Goal: Task Accomplishment & Management: Complete application form

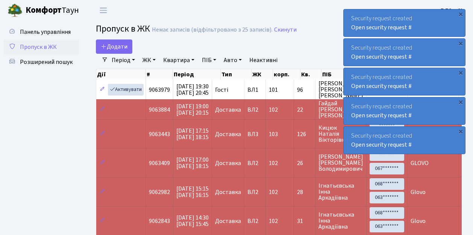
select select "25"
click at [123, 49] on span "Додати" at bounding box center [114, 46] width 27 height 8
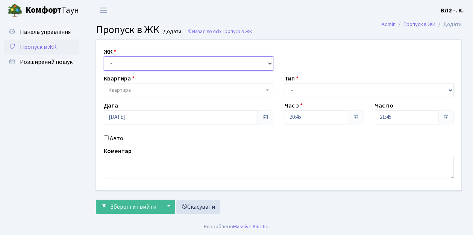
click at [146, 64] on select "- ВЛ1, Ужгородський пров., 4/1 ВЛ2, пр.Голосіївський, 76 ВЛ3, пр.Голосіївський,…" at bounding box center [188, 63] width 169 height 14
select select "317"
click at [104, 56] on select "- ВЛ1, Ужгородський пров., 4/1 ВЛ2, пр.Голосіївський, 76 ВЛ3, пр.Голосіївський,…" at bounding box center [188, 63] width 169 height 14
select select
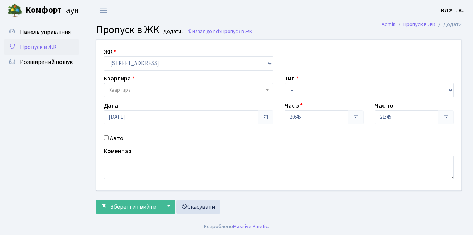
click at [129, 91] on span "Квартира" at bounding box center [120, 90] width 22 height 8
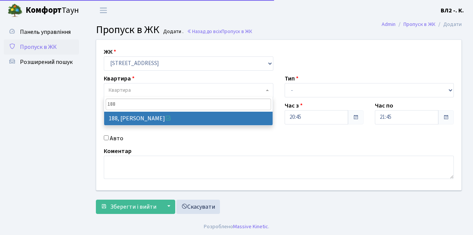
type input "188"
select select "40000"
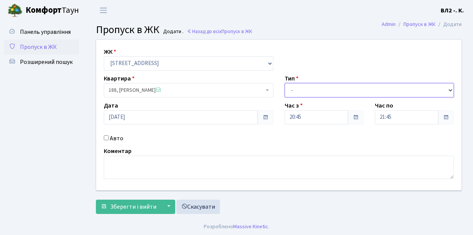
click at [310, 91] on select "- Доставка Таксі Гості Сервіс" at bounding box center [369, 90] width 169 height 14
select select "1"
click at [285, 83] on select "- Доставка Таксі Гості Сервіс" at bounding box center [369, 90] width 169 height 14
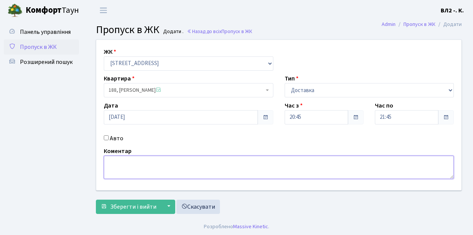
click at [120, 170] on textarea at bounding box center [279, 167] width 350 height 23
type textarea "Glovo"
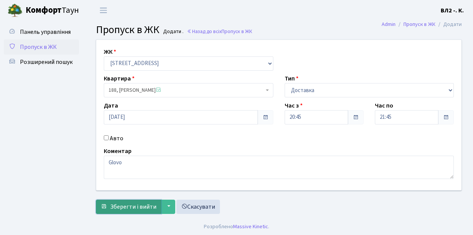
click at [135, 203] on span "Зберегти і вийти" at bounding box center [133, 207] width 46 height 8
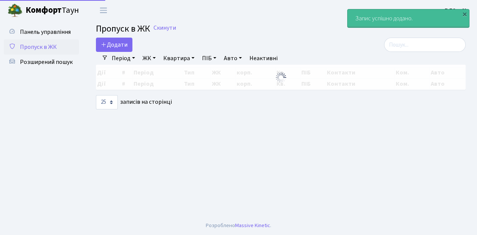
select select "25"
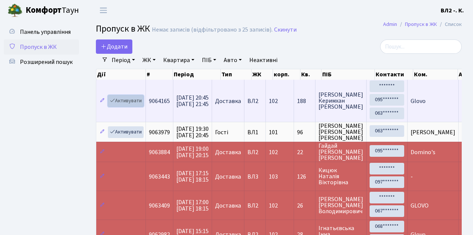
click at [132, 100] on link "Активувати" at bounding box center [126, 101] width 36 height 12
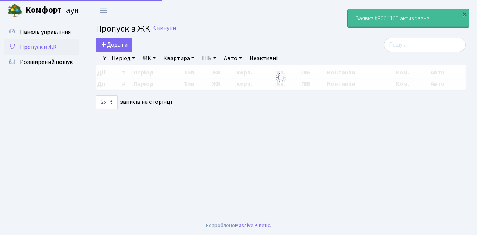
select select "25"
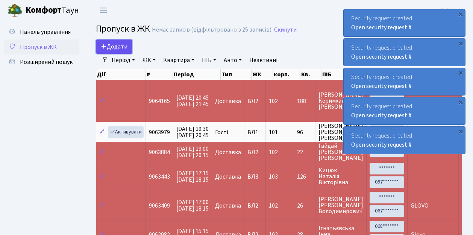
click at [118, 45] on span "Додати" at bounding box center [114, 46] width 27 height 8
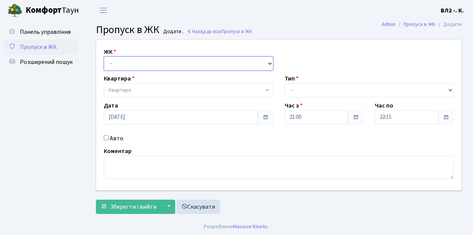
click at [119, 61] on select "- ВЛ1, Ужгородський пров., 4/1 ВЛ2, пр.Голосіївський, 76 ВЛ3, пр.Голосіївський,…" at bounding box center [188, 63] width 169 height 14
select select "317"
click at [104, 56] on select "- ВЛ1, Ужгородський пров., 4/1 ВЛ2, пр.Голосіївський, 76 ВЛ3, пр.Голосіївський,…" at bounding box center [188, 63] width 169 height 14
select select
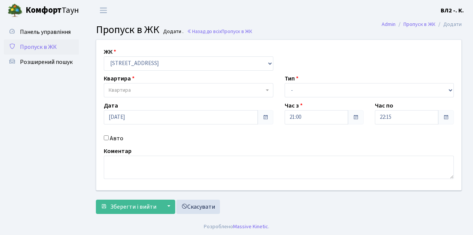
click at [129, 90] on span "Квартира" at bounding box center [120, 90] width 22 height 8
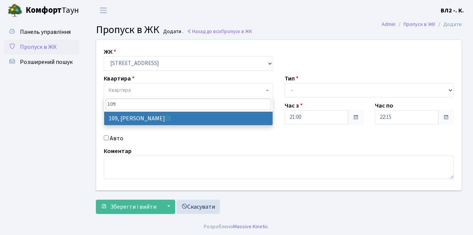
type input "109"
select select "38263"
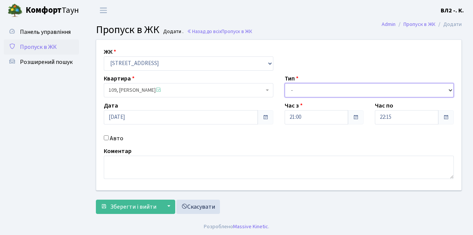
click at [298, 93] on select "- Доставка Таксі Гості Сервіс" at bounding box center [369, 90] width 169 height 14
select select "1"
click at [285, 83] on select "- Доставка Таксі Гості Сервіс" at bounding box center [369, 90] width 169 height 14
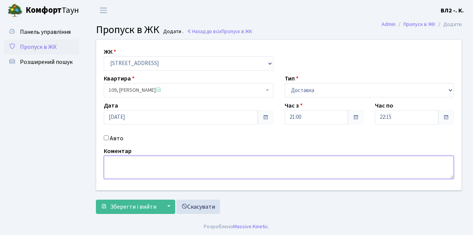
click at [126, 170] on textarea at bounding box center [279, 167] width 350 height 23
type textarea "Glovo"
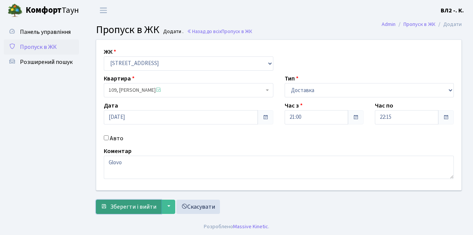
click at [139, 205] on span "Зберегти і вийти" at bounding box center [133, 207] width 46 height 8
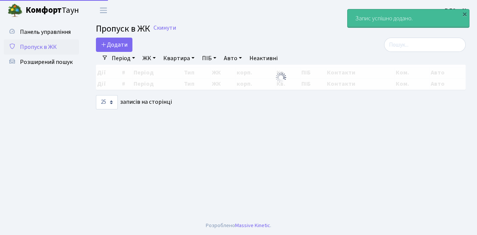
select select "25"
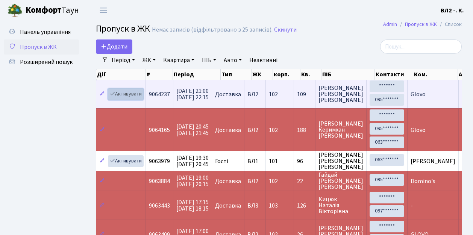
click at [133, 95] on link "Активувати" at bounding box center [126, 94] width 36 height 12
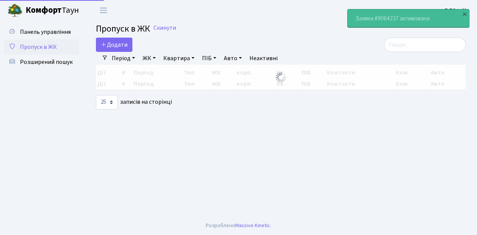
select select "25"
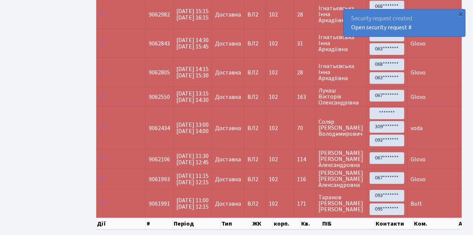
scroll to position [250, 0]
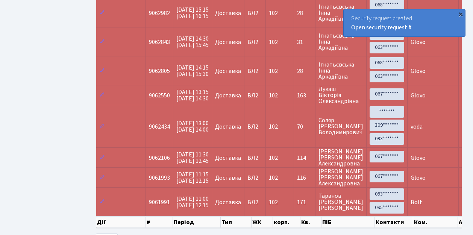
click at [459, 14] on div "×" at bounding box center [461, 14] width 8 height 8
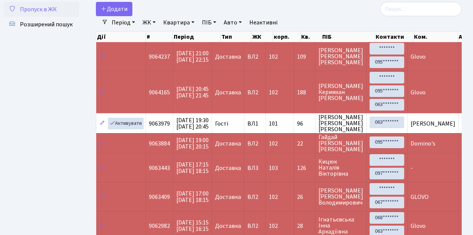
scroll to position [25, 0]
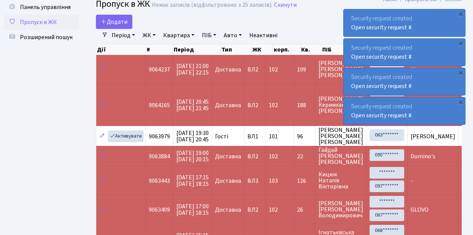
click at [45, 22] on span "Пропуск в ЖК" at bounding box center [38, 22] width 37 height 8
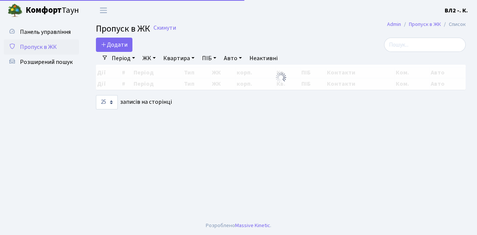
select select "25"
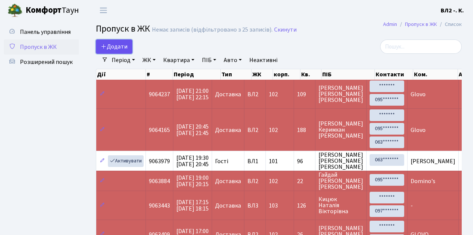
click at [117, 45] on span "Додати" at bounding box center [114, 46] width 27 height 8
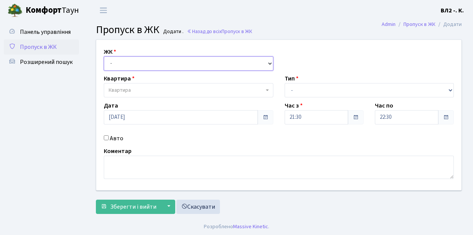
click at [119, 60] on select "- [STREET_ADDRESS][PERSON_NAME]" at bounding box center [188, 63] width 169 height 14
select select "317"
click at [104, 56] on select "- ВЛ1, Ужгородський пров., 4/1 ВЛ2, пр.Голосіївський, 76 ВЛ3, пр.Голосіївський,…" at bounding box center [188, 63] width 169 height 14
select select
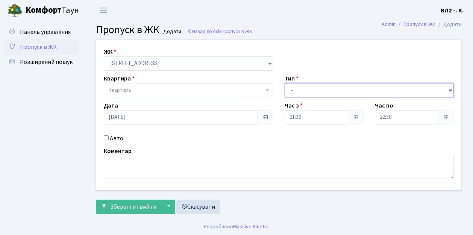
click at [306, 91] on select "- Доставка Таксі Гості Сервіс" at bounding box center [369, 90] width 169 height 14
select select "1"
click at [285, 83] on select "- Доставка Таксі Гості Сервіс" at bounding box center [369, 90] width 169 height 14
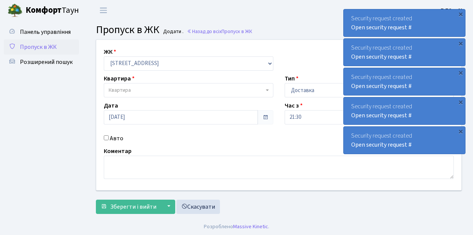
click at [151, 91] on span "Квартира" at bounding box center [186, 90] width 155 height 8
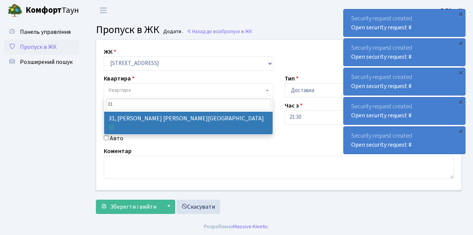
type input "31"
select select "38032"
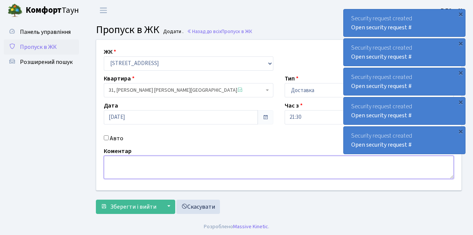
click at [120, 162] on textarea at bounding box center [279, 167] width 350 height 23
type textarea "Glovo"
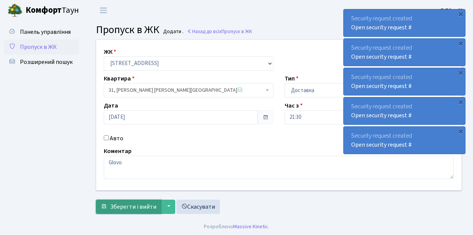
click at [137, 205] on span "Зберегти і вийти" at bounding box center [133, 207] width 46 height 8
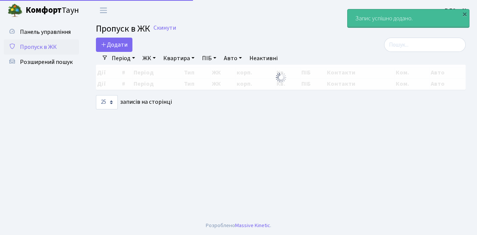
select select "25"
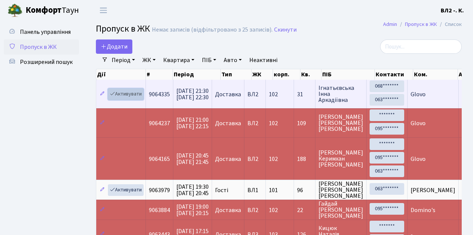
click at [133, 94] on link "Активувати" at bounding box center [126, 94] width 36 height 12
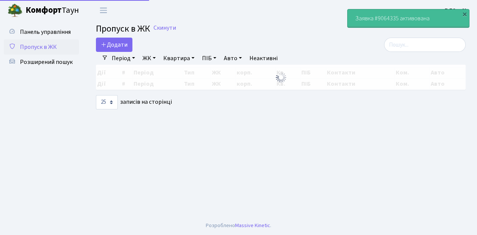
select select "25"
